Goal: Find contact information: Find contact information

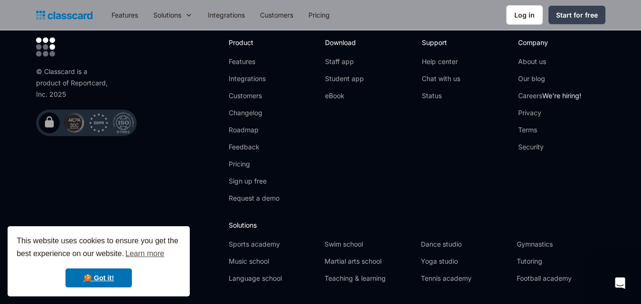
scroll to position [3114, 0]
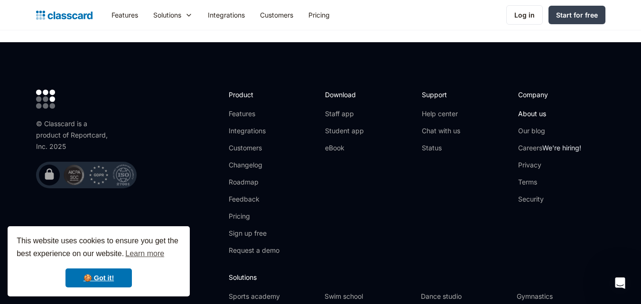
click at [530, 109] on link "About us" at bounding box center [549, 113] width 63 height 9
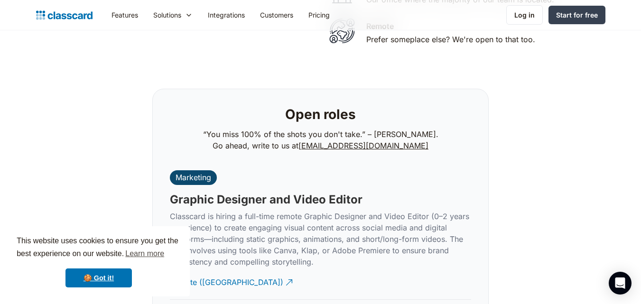
scroll to position [2021, 0]
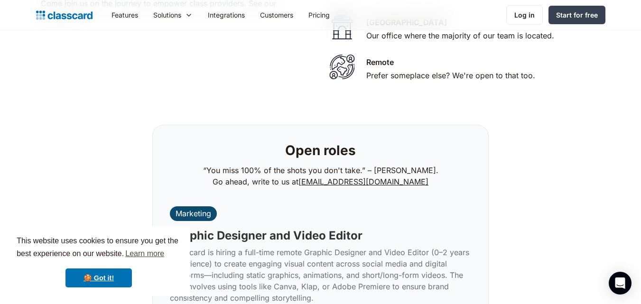
drag, startPoint x: 420, startPoint y: 173, endPoint x: 412, endPoint y: 171, distance: 7.8
click at [385, 165] on p "“You miss 100% of the shots you don't take.” – Wayne Gretzk. Go ahead, write to…" at bounding box center [320, 176] width 235 height 23
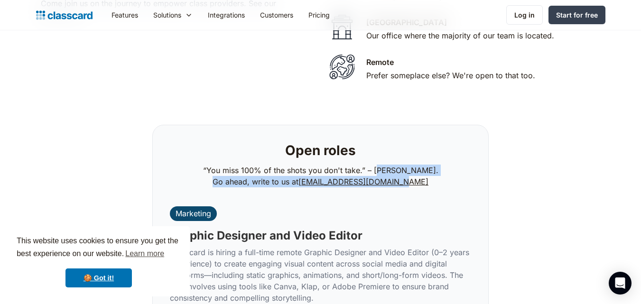
click at [435, 176] on div "Open roles “You miss 100% of the shots you don't take.” – Wayne Gretzk. Go ahea…" at bounding box center [320, 166] width 313 height 58
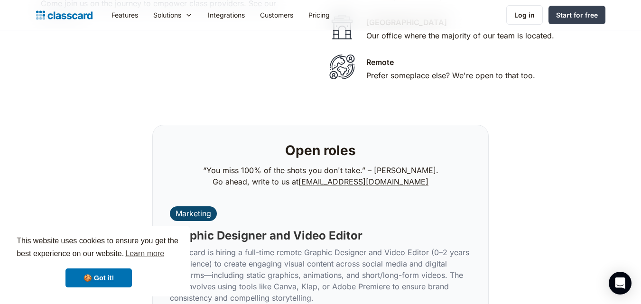
click at [424, 197] on div "Marketing Graphic Designer and Video Editor Classcard is hiring a full-time rem…" at bounding box center [320, 265] width 301 height 140
drag, startPoint x: 419, startPoint y: 173, endPoint x: 315, endPoint y: 175, distance: 103.4
click at [315, 175] on p "“You miss 100% of the shots you don't take.” – Wayne Gretzk. Go ahead, write to…" at bounding box center [320, 176] width 235 height 23
copy link "careers@classcardapp.com"
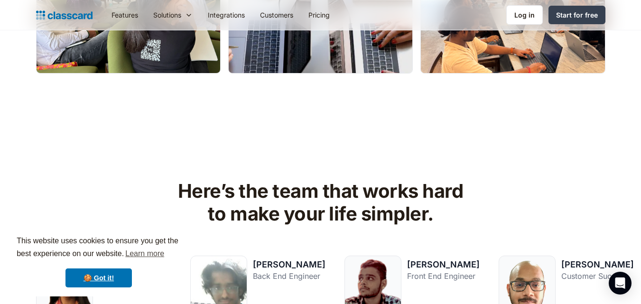
scroll to position [995, 0]
